Goal: Go to known website: Go to known website

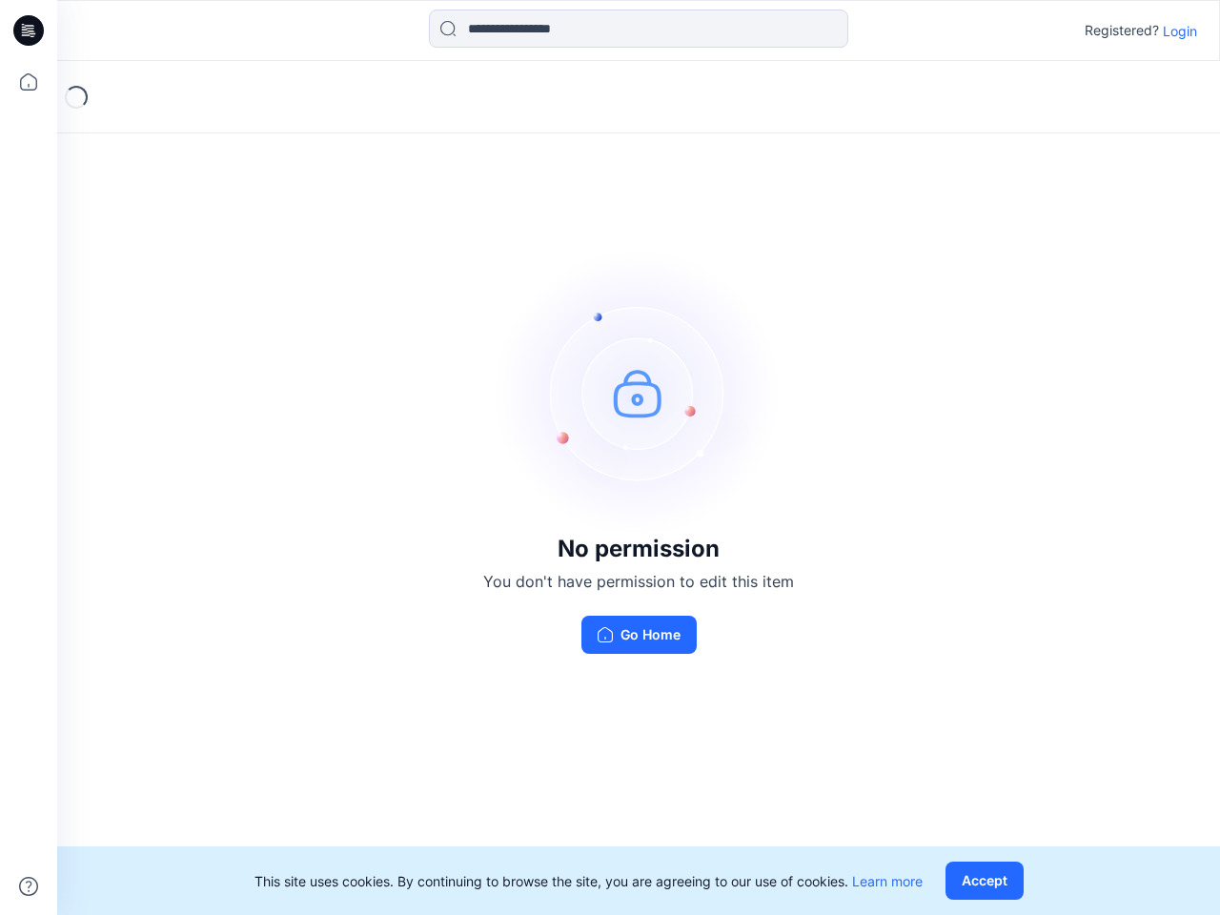
click at [610, 457] on img at bounding box center [638, 393] width 286 height 286
click at [30, 30] on icon at bounding box center [32, 30] width 8 height 1
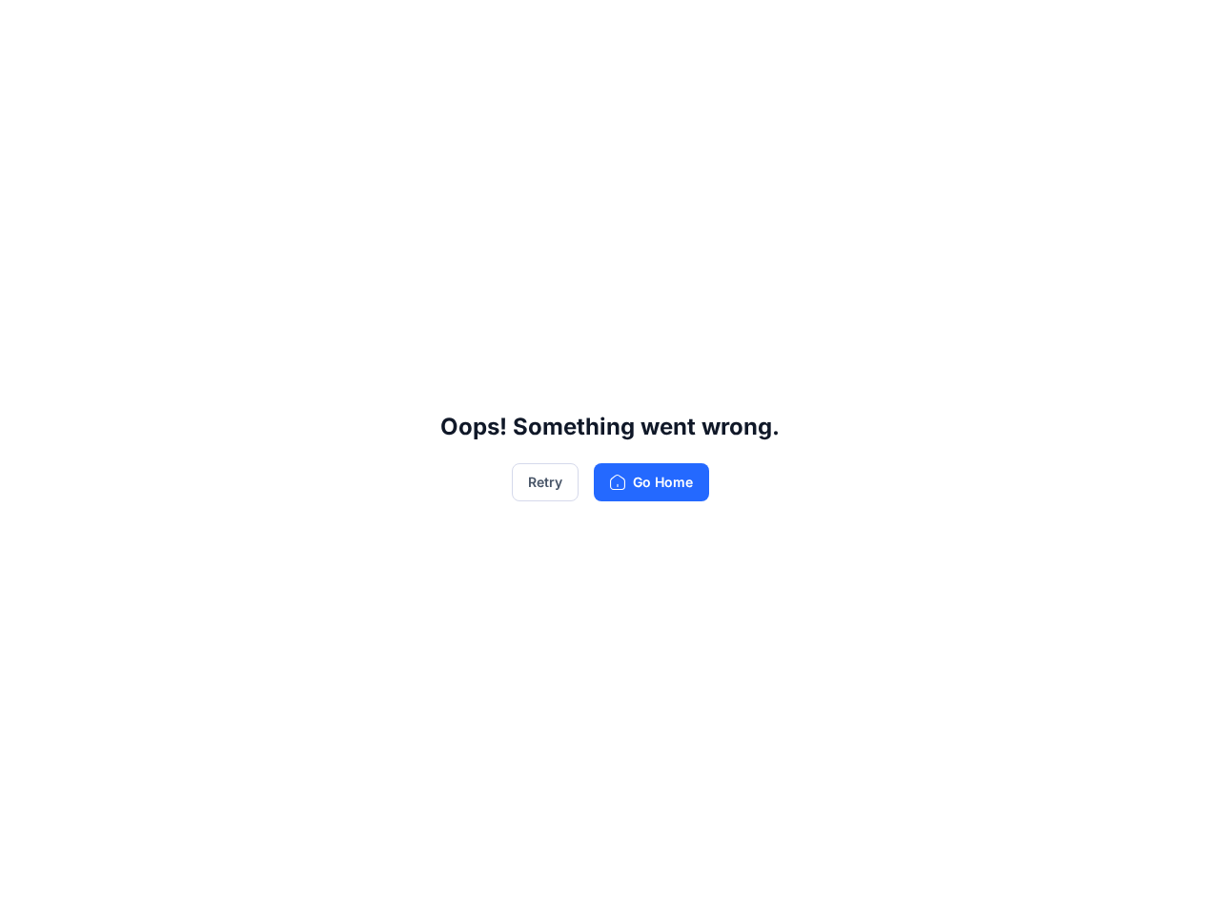
click at [29, 82] on div "Oops! Something went wrong. Retry Go Home" at bounding box center [610, 457] width 1220 height 915
click at [29, 886] on div "Oops! Something went wrong. Retry Go Home" at bounding box center [610, 457] width 1220 height 915
click at [638, 29] on div "Oops! Something went wrong. Retry Go Home" at bounding box center [610, 457] width 1220 height 915
click at [1180, 30] on div "Oops! Something went wrong. Retry Go Home" at bounding box center [610, 457] width 1220 height 915
click at [988, 880] on div "Oops! Something went wrong. Retry Go Home" at bounding box center [610, 457] width 1220 height 915
